Goal: Task Accomplishment & Management: Use online tool/utility

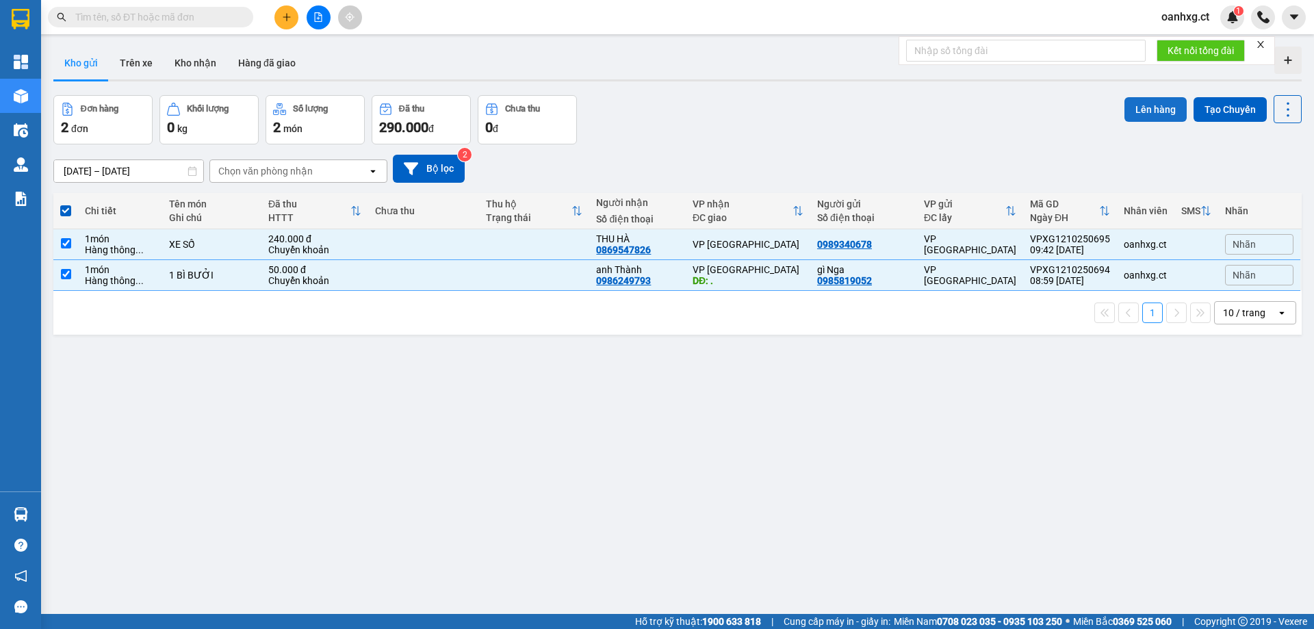
click at [1131, 117] on button "Lên hàng" at bounding box center [1155, 109] width 62 height 25
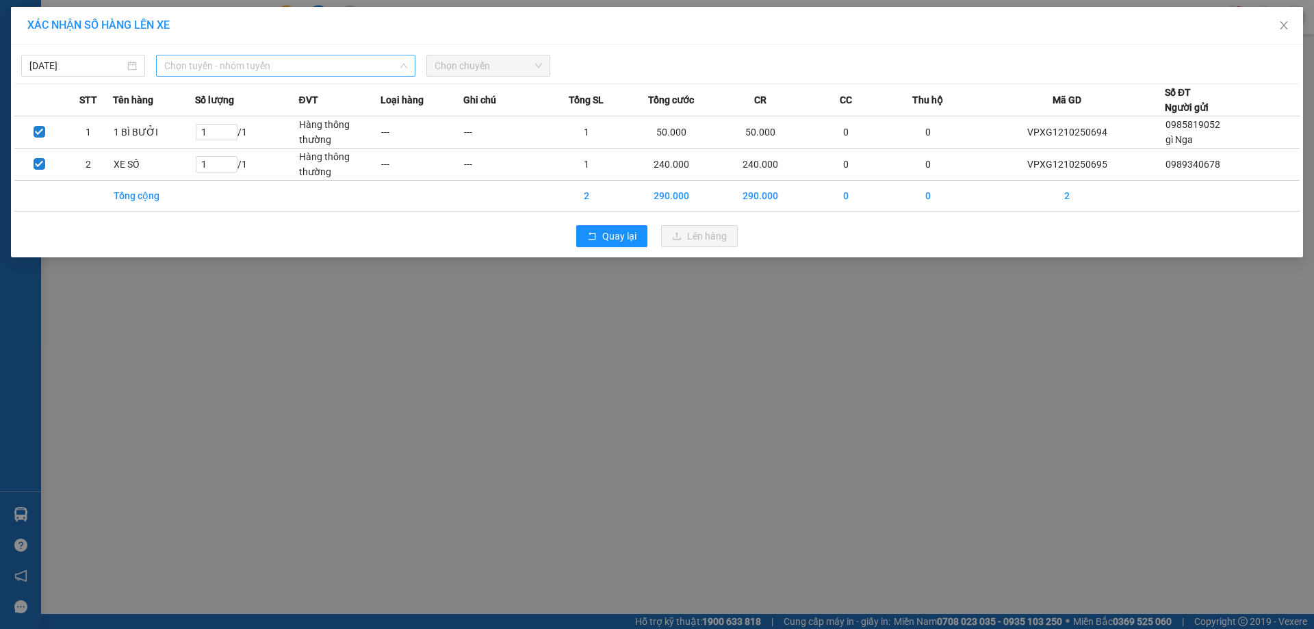
click at [235, 74] on span "Chọn tuyến - nhóm tuyến" at bounding box center [285, 65] width 243 height 21
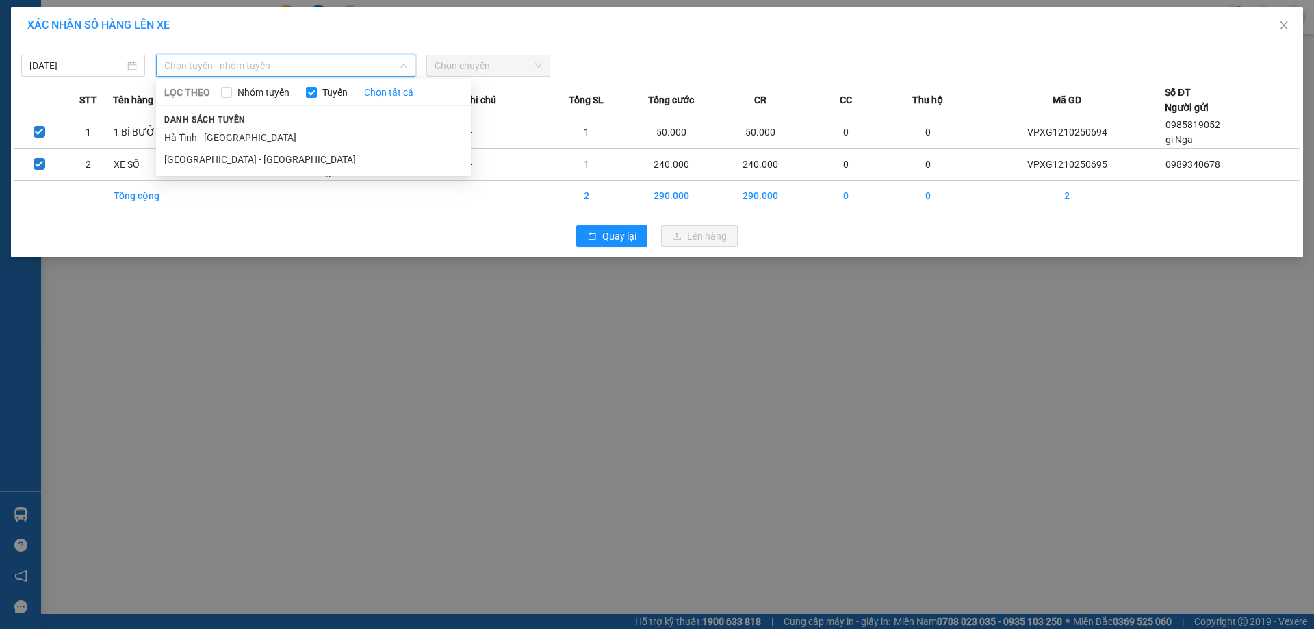
drag, startPoint x: 213, startPoint y: 140, endPoint x: 326, endPoint y: 114, distance: 115.8
click at [216, 138] on li "Hà Tĩnh - [GEOGRAPHIC_DATA]" at bounding box center [313, 138] width 315 height 22
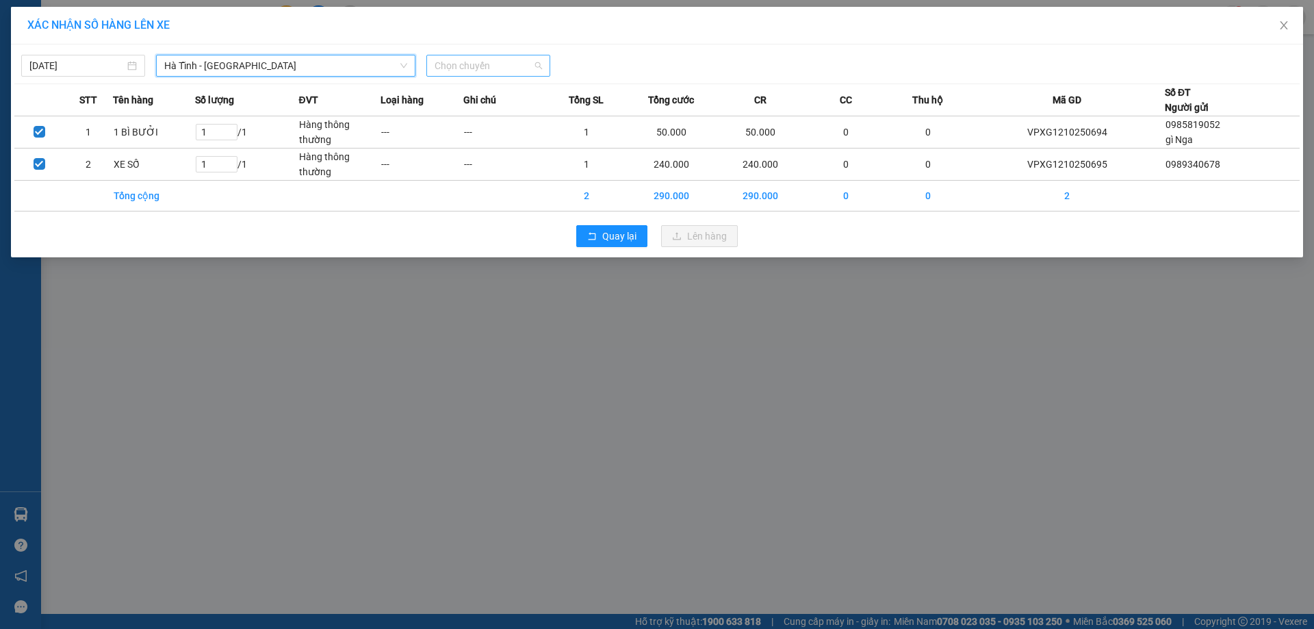
click at [489, 58] on span "Chọn chuyến" at bounding box center [487, 65] width 107 height 21
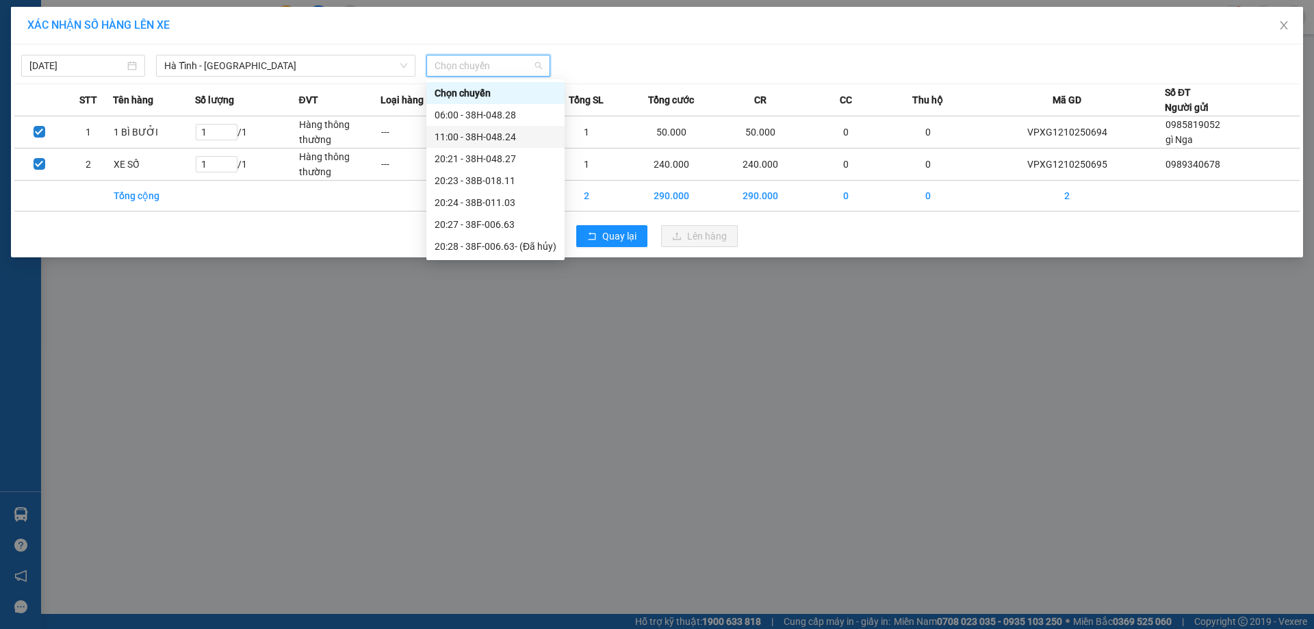
click at [508, 142] on div "11:00 - 38H-048.24" at bounding box center [495, 136] width 122 height 15
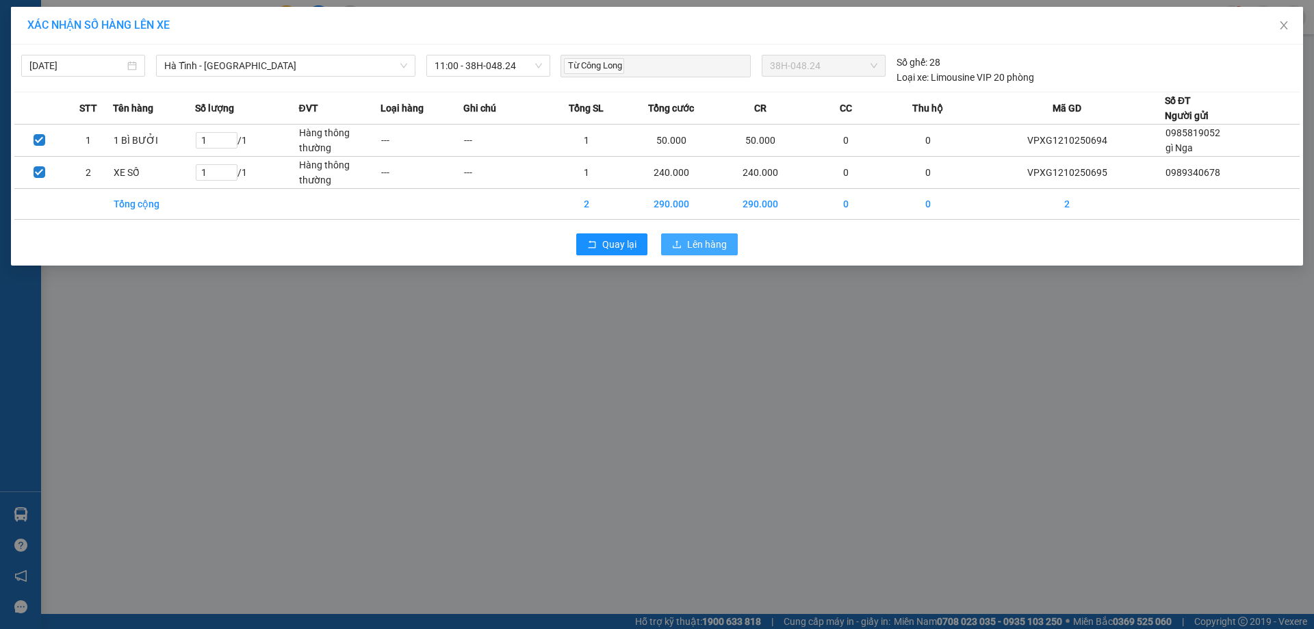
click at [692, 248] on span "Lên hàng" at bounding box center [707, 244] width 40 height 15
